Goal: Transaction & Acquisition: Book appointment/travel/reservation

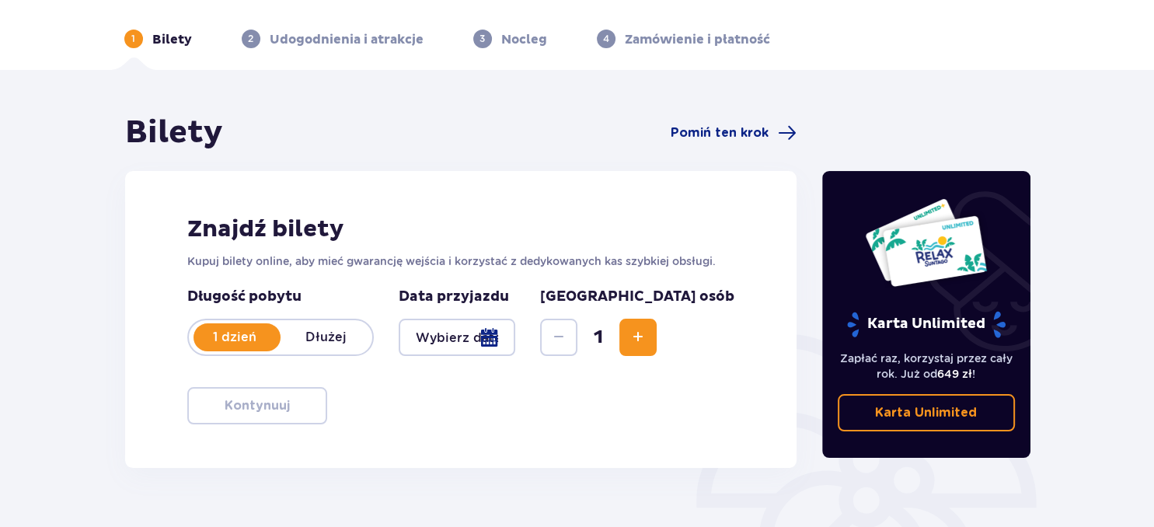
scroll to position [82, 0]
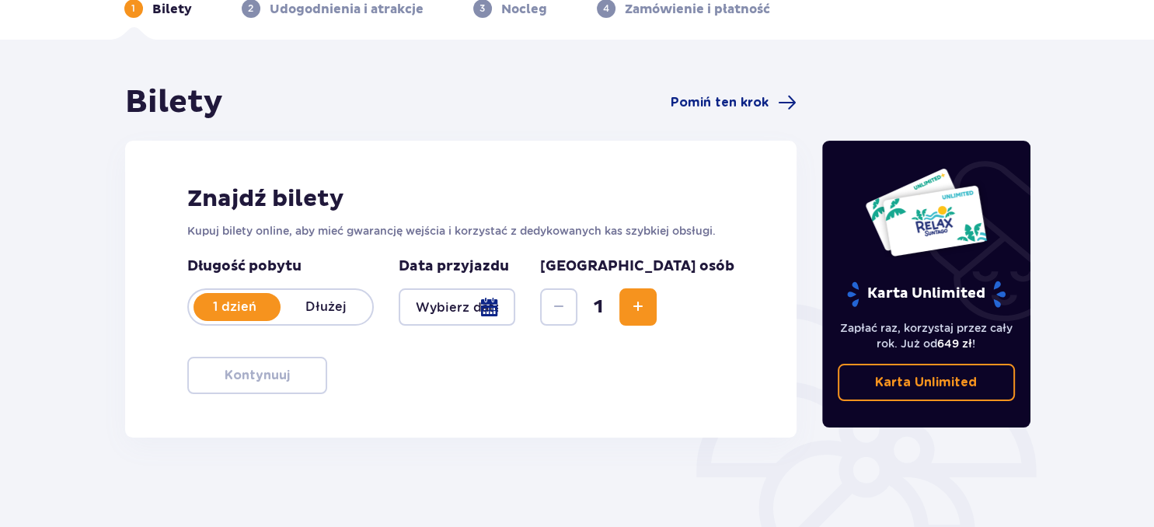
click at [516, 300] on div at bounding box center [457, 306] width 117 height 37
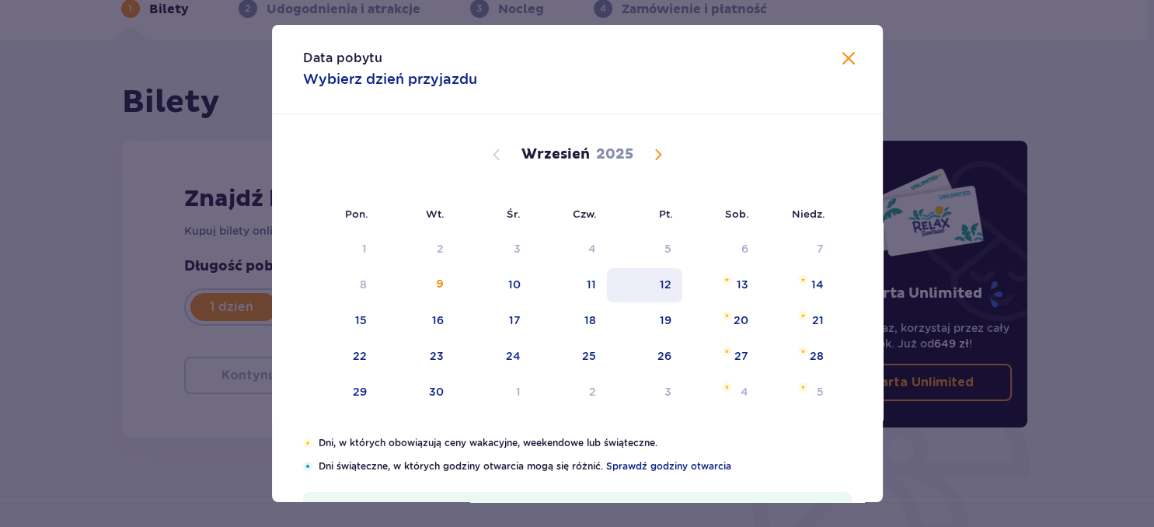
click at [665, 281] on div "12" at bounding box center [666, 285] width 12 height 16
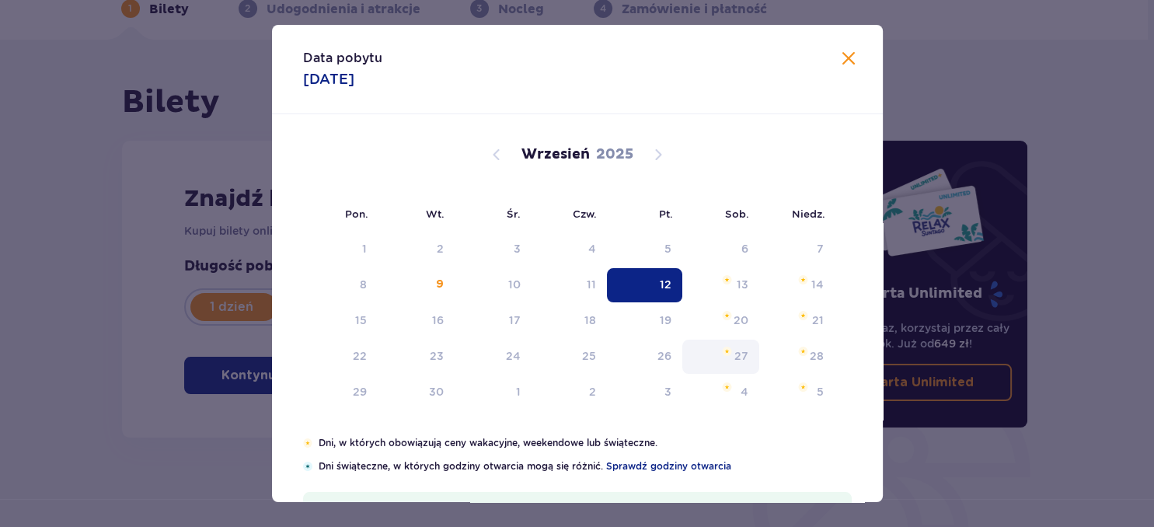
type input "12.09.25"
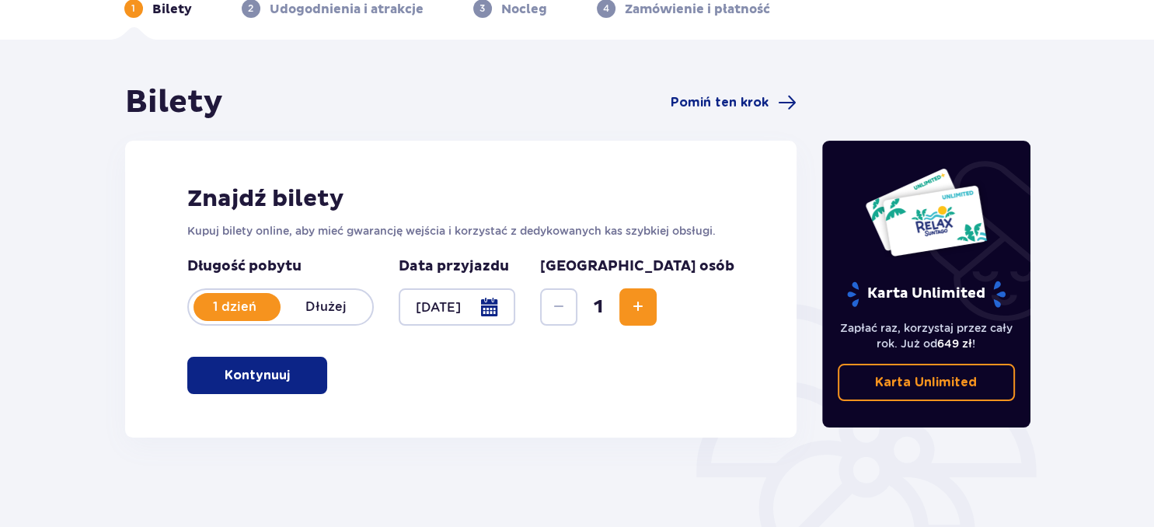
click at [648, 307] on span "Increase" at bounding box center [638, 307] width 19 height 19
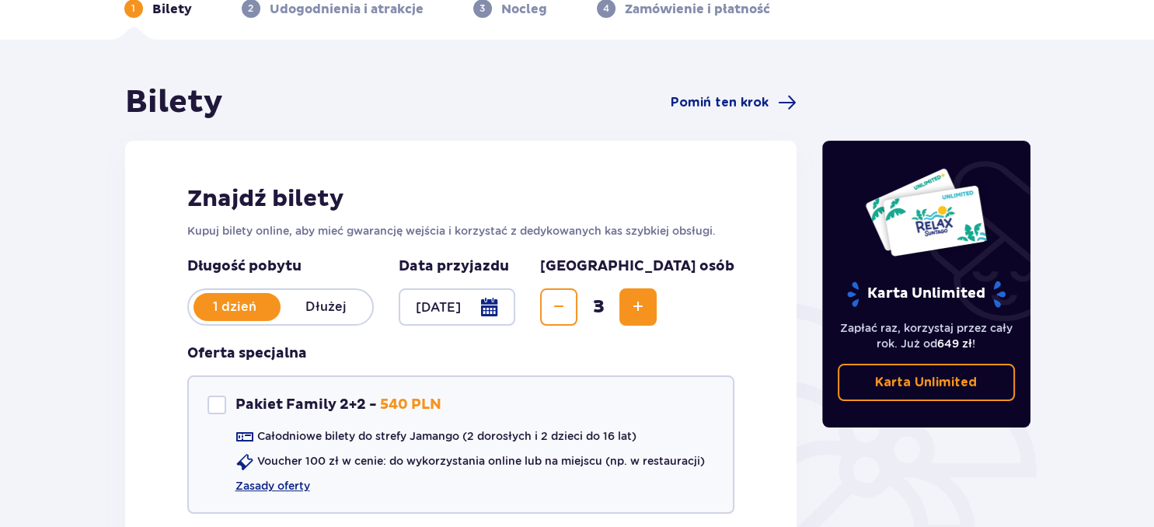
click at [648, 307] on span "Increase" at bounding box center [638, 307] width 19 height 19
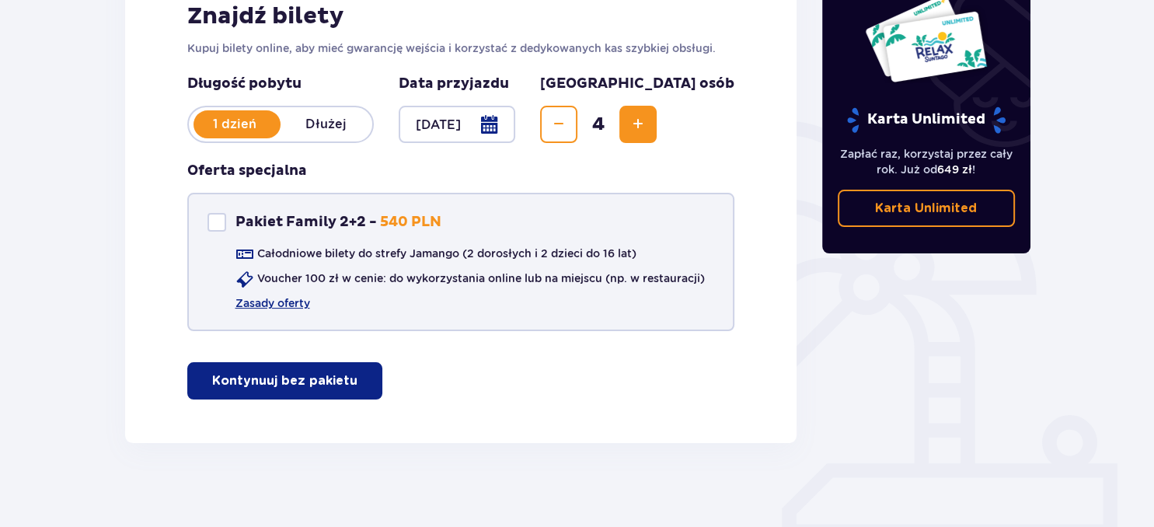
scroll to position [274, 0]
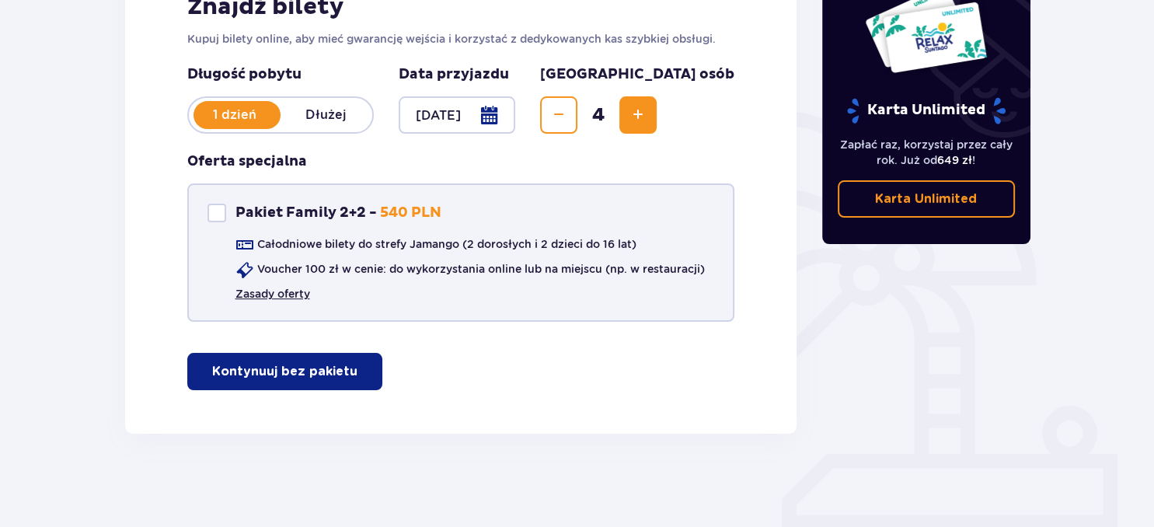
click at [267, 295] on link "Zasady oferty" at bounding box center [273, 294] width 75 height 16
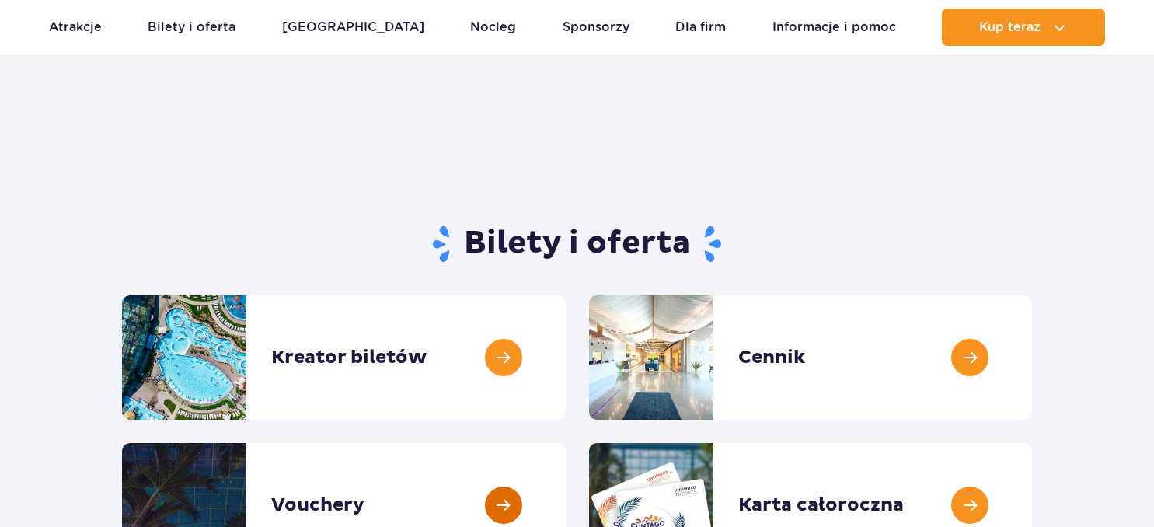
scroll to position [82, 0]
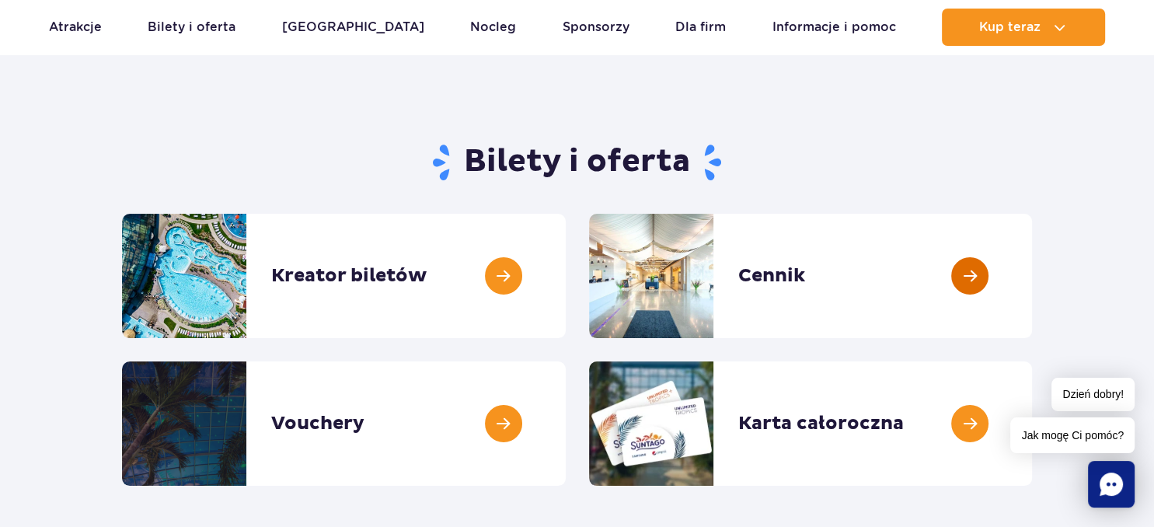
click at [1032, 283] on link at bounding box center [1032, 276] width 0 height 124
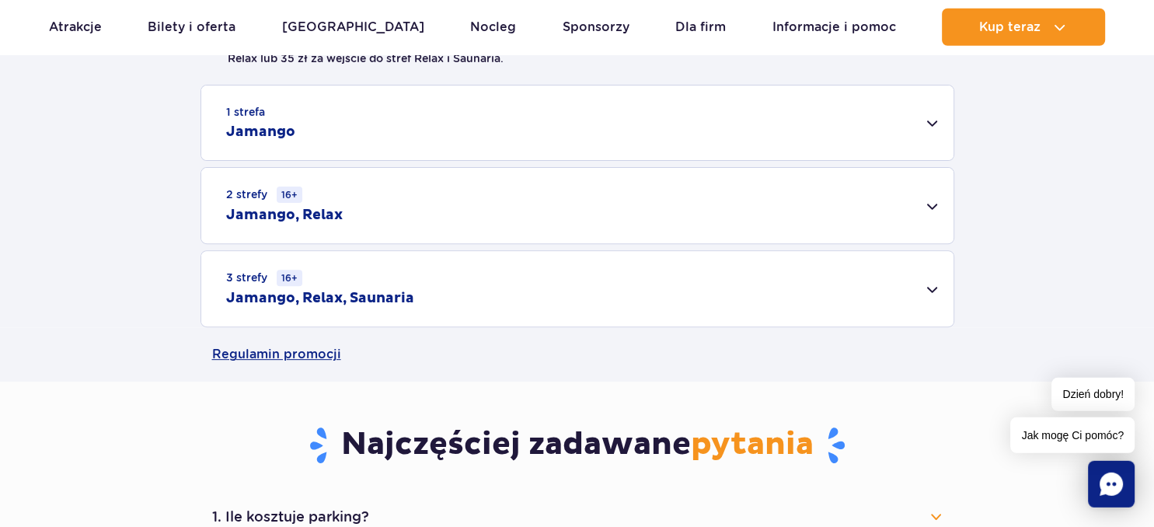
scroll to position [492, 0]
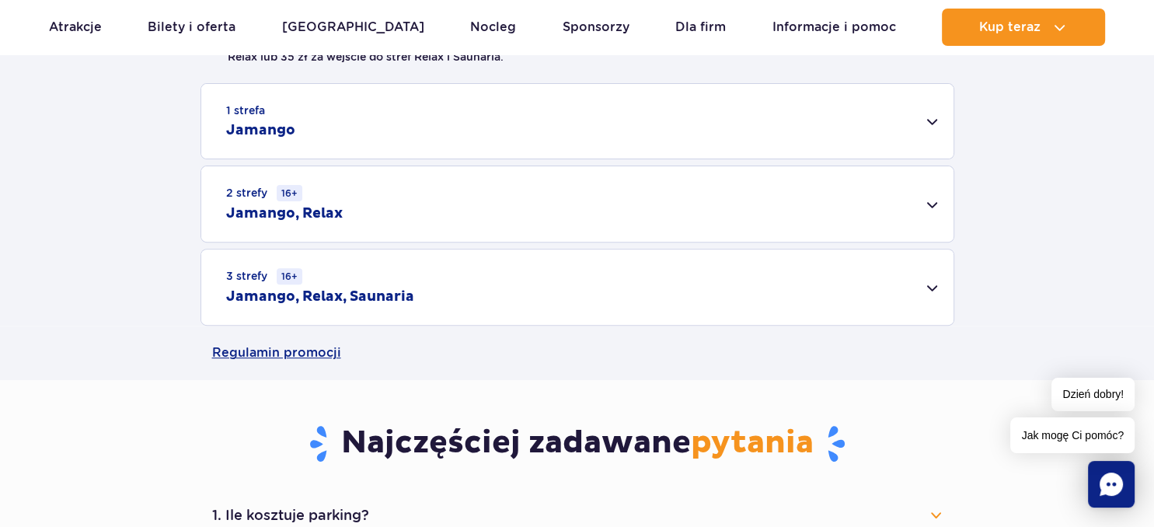
click at [925, 127] on div "1 strefa Jamango" at bounding box center [577, 121] width 752 height 75
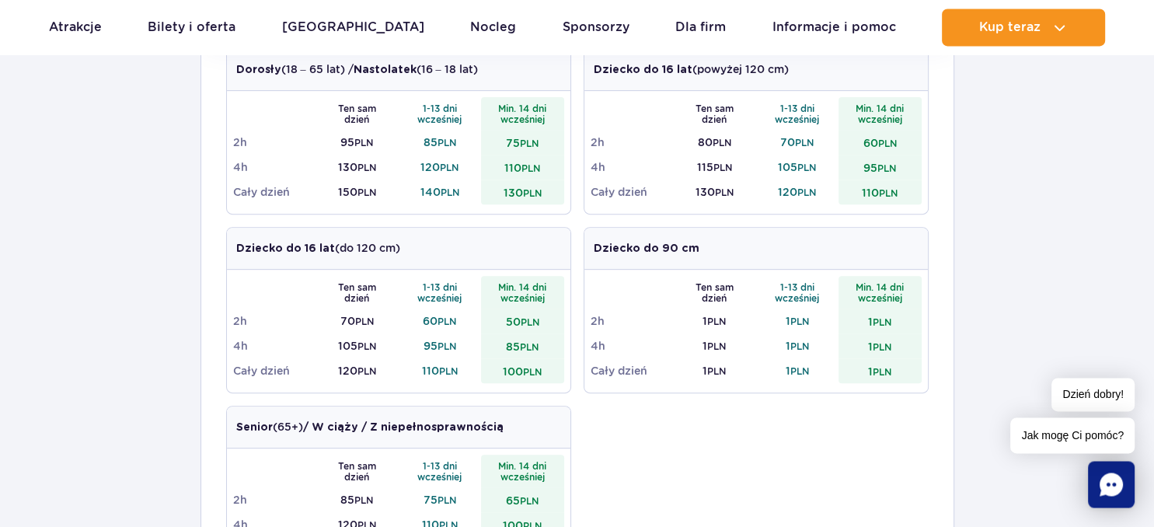
scroll to position [574, 0]
